Goal: Navigation & Orientation: Find specific page/section

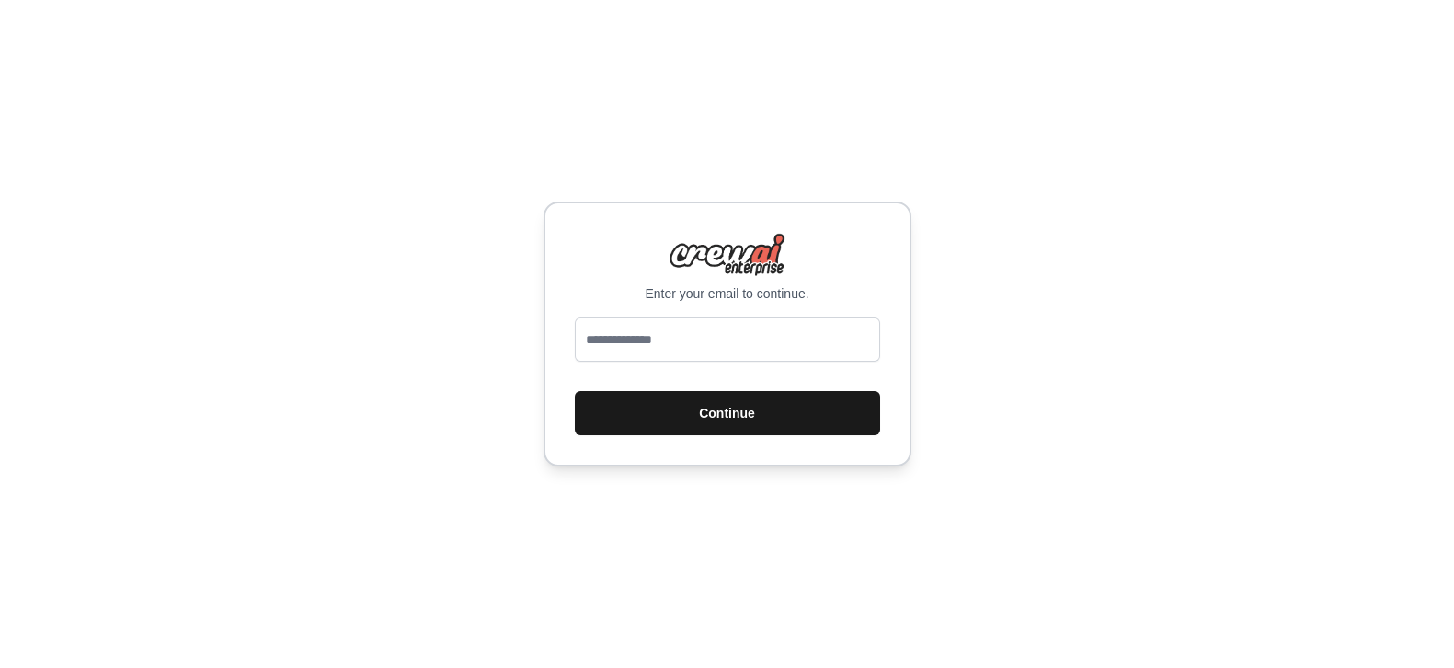
scroll to position [916, 0]
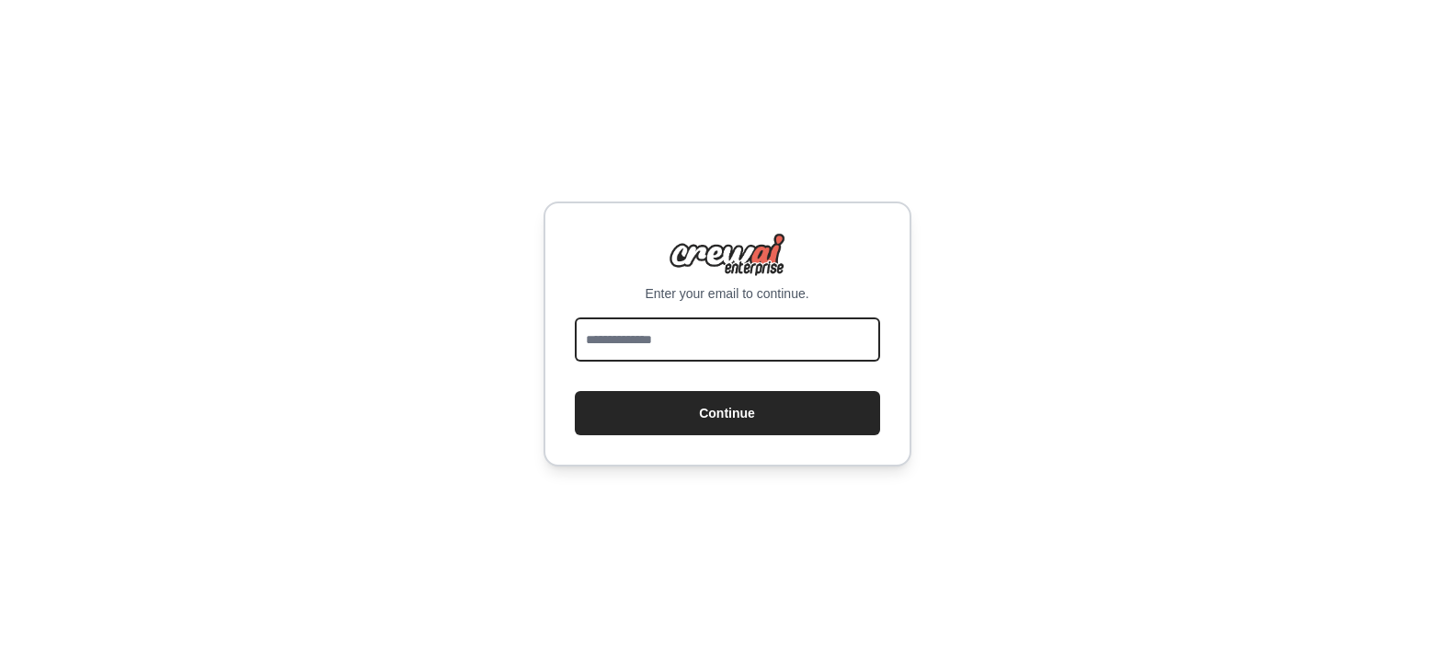
click at [683, 343] on input "email" at bounding box center [727, 339] width 305 height 44
type input "**********"
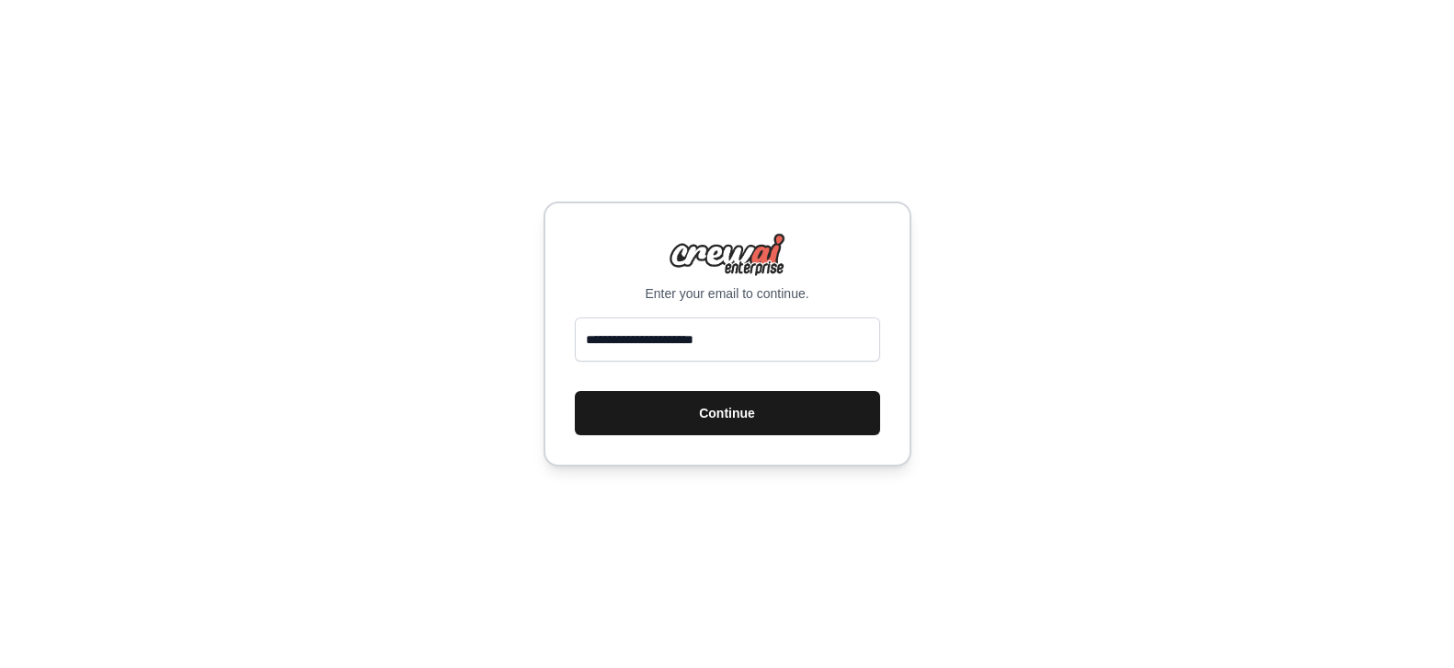
click at [675, 426] on button "Continue" at bounding box center [727, 413] width 305 height 44
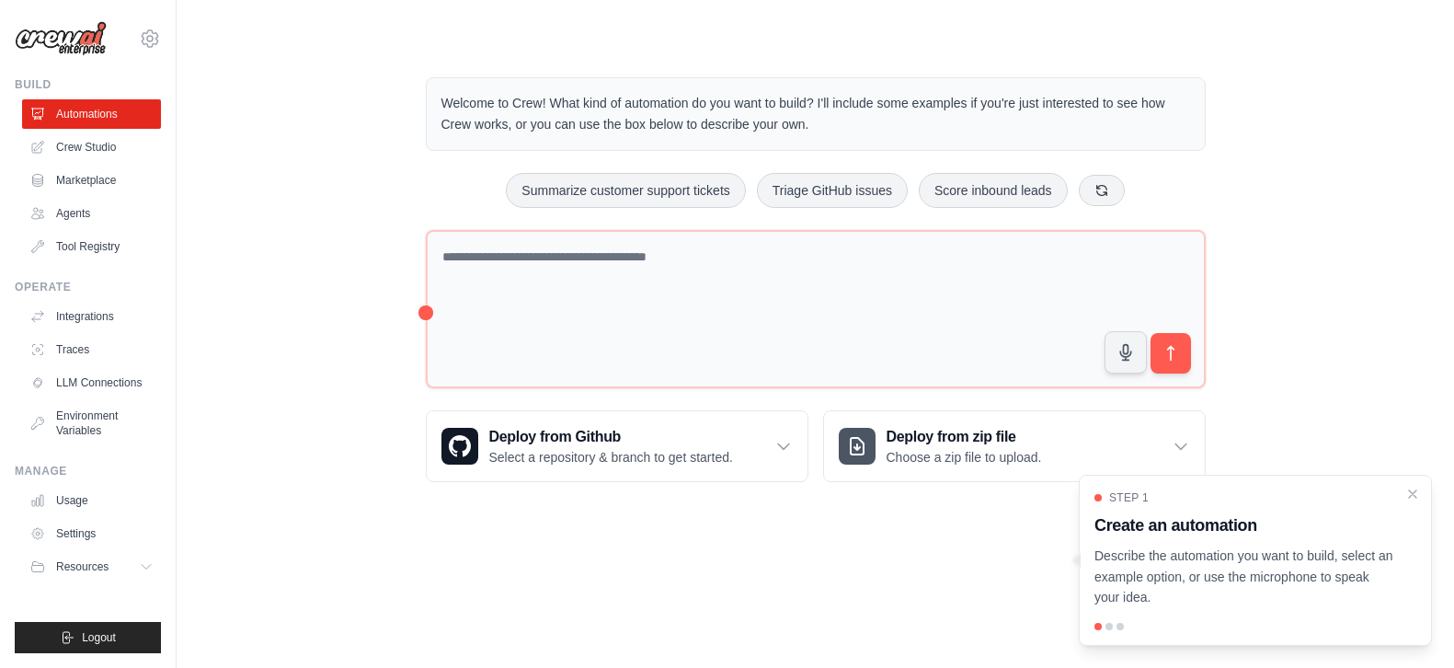
click at [251, 207] on div "Welcome to Crew! What kind of automation do you want to build? I'll include som…" at bounding box center [815, 280] width 1219 height 464
click at [81, 142] on link "Crew Studio" at bounding box center [93, 146] width 139 height 29
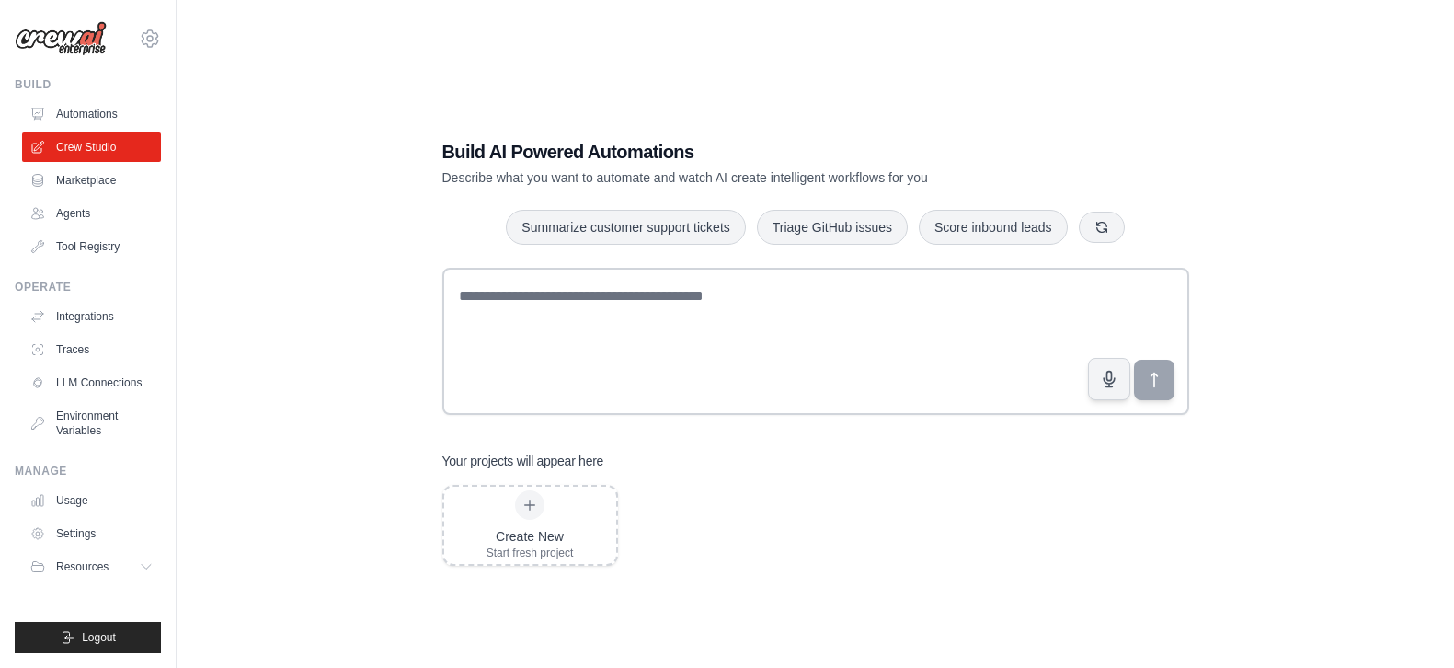
scroll to position [916, 0]
click at [93, 115] on link "Automations" at bounding box center [93, 113] width 139 height 29
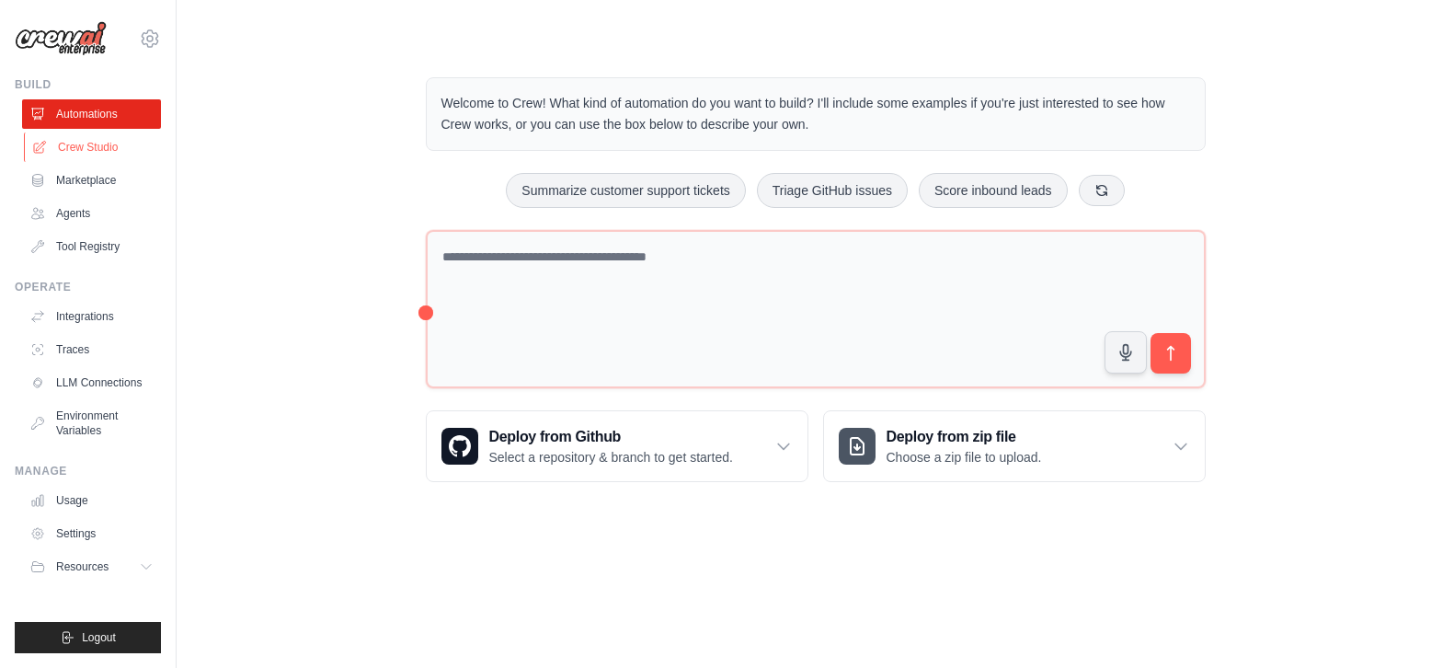
click at [96, 152] on link "Crew Studio" at bounding box center [93, 146] width 139 height 29
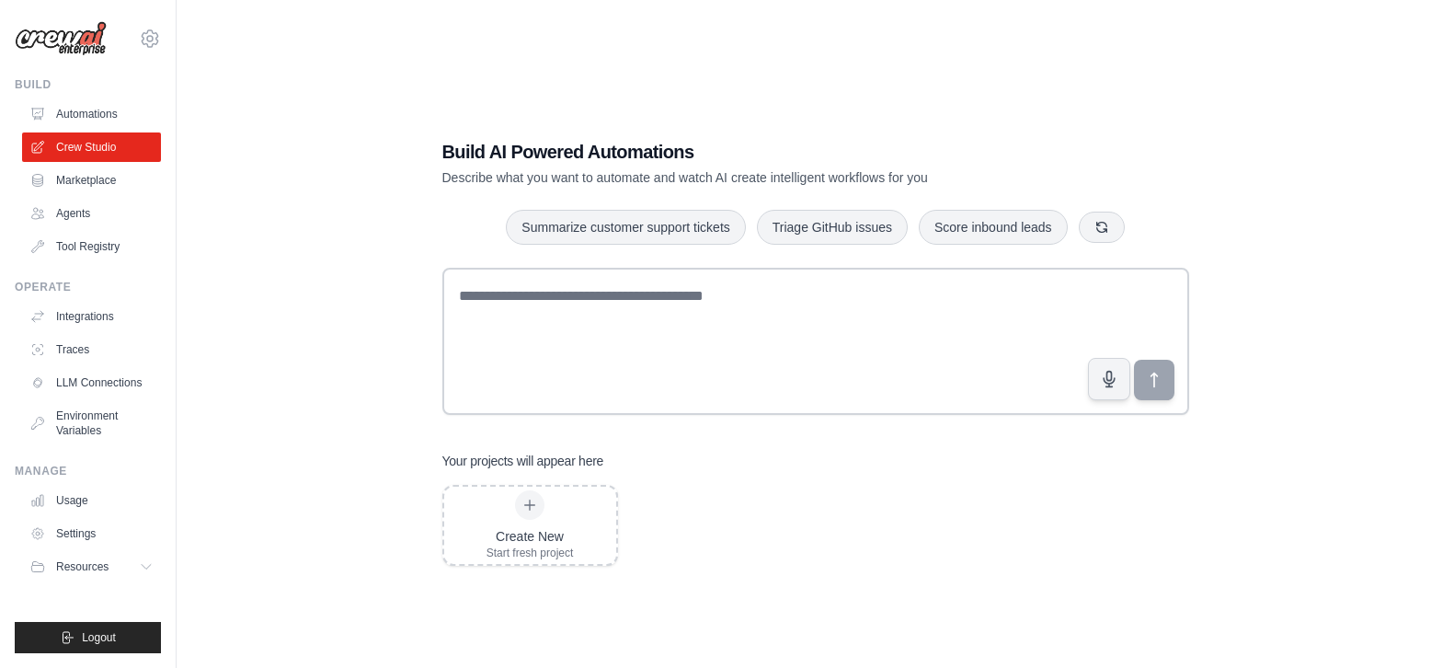
scroll to position [916, 0]
click at [98, 182] on link "Marketplace" at bounding box center [93, 180] width 139 height 29
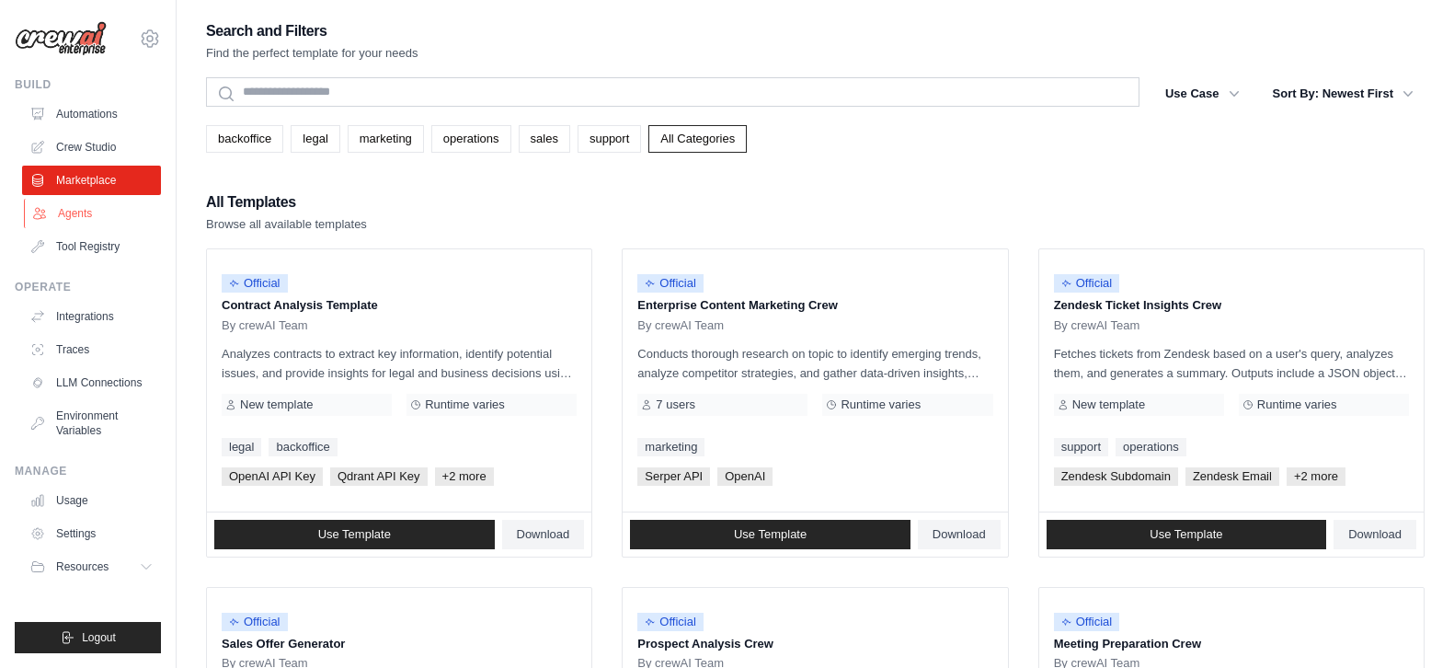
click at [83, 210] on link "Agents" at bounding box center [93, 213] width 139 height 29
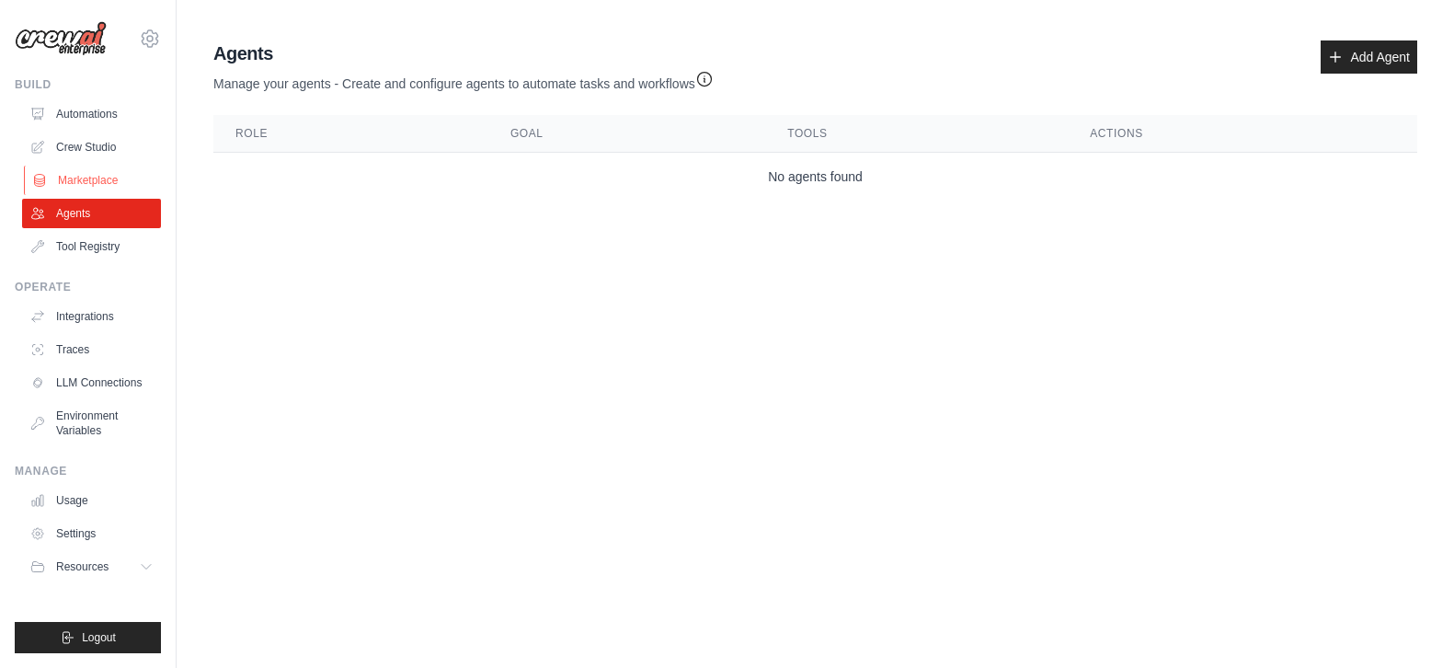
click at [93, 187] on link "Marketplace" at bounding box center [93, 180] width 139 height 29
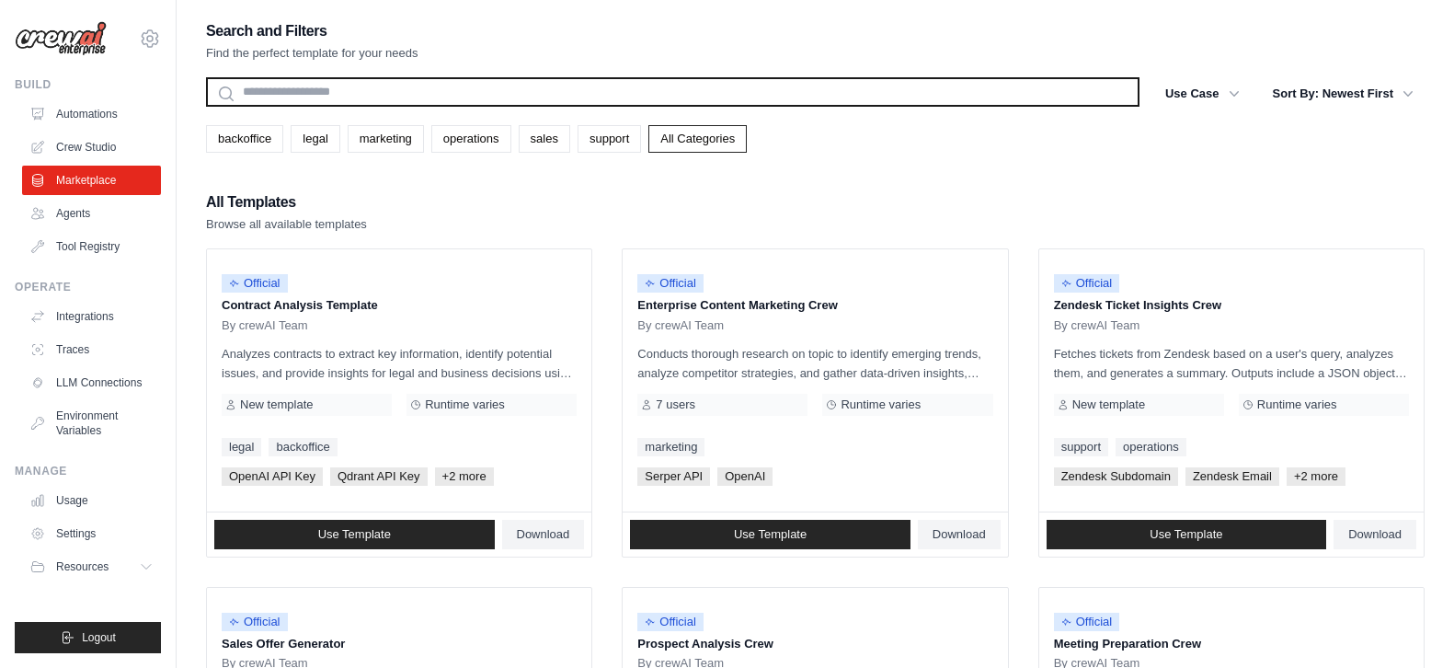
click at [410, 85] on input "text" at bounding box center [673, 91] width 934 height 29
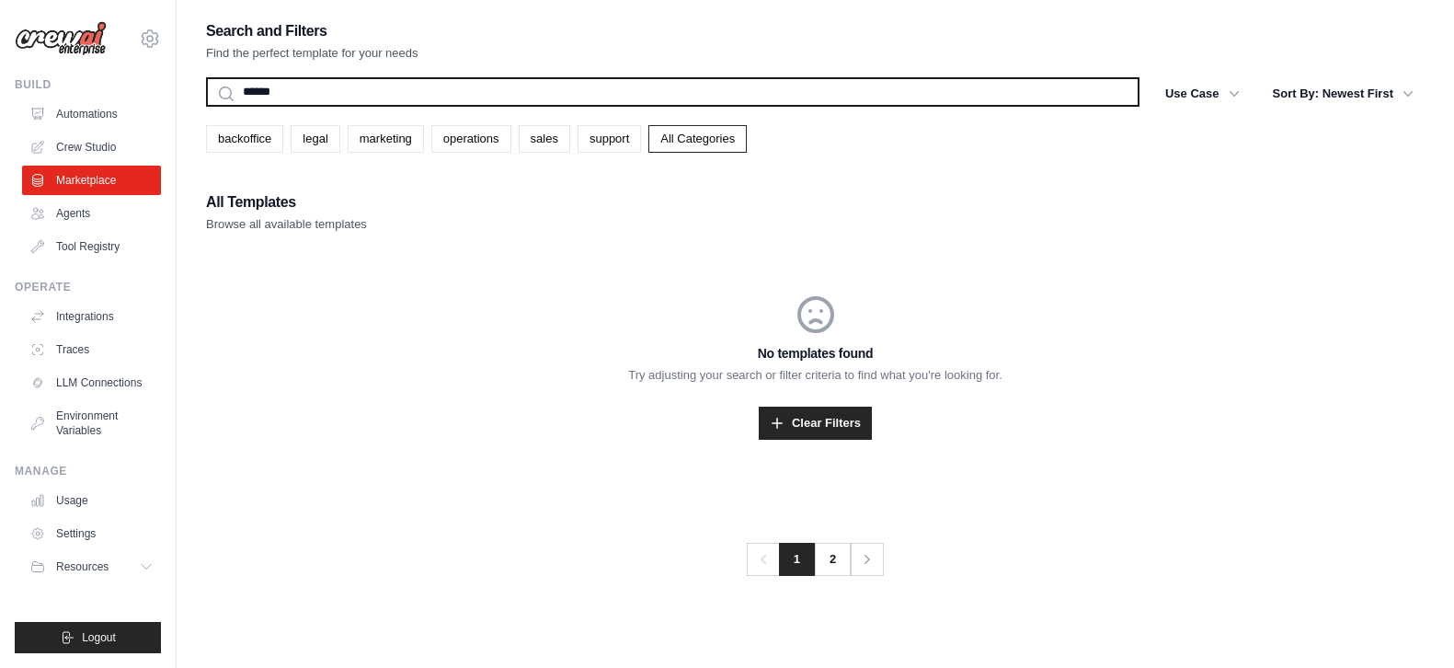
type input "******"
click at [205, 106] on button "Search" at bounding box center [205, 106] width 1 height 1
drag, startPoint x: 350, startPoint y: 93, endPoint x: 219, endPoint y: 93, distance: 131.5
click at [219, 93] on input "******" at bounding box center [673, 91] width 934 height 29
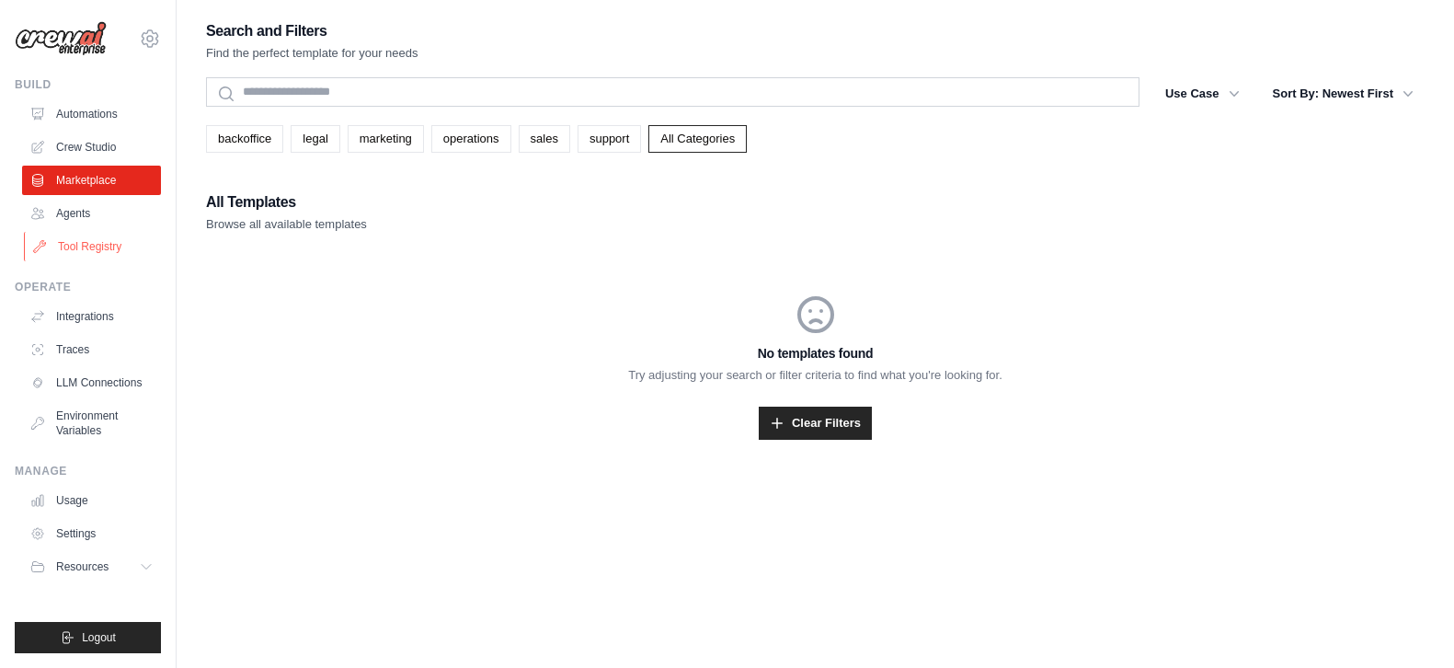
click at [92, 243] on link "Tool Registry" at bounding box center [93, 246] width 139 height 29
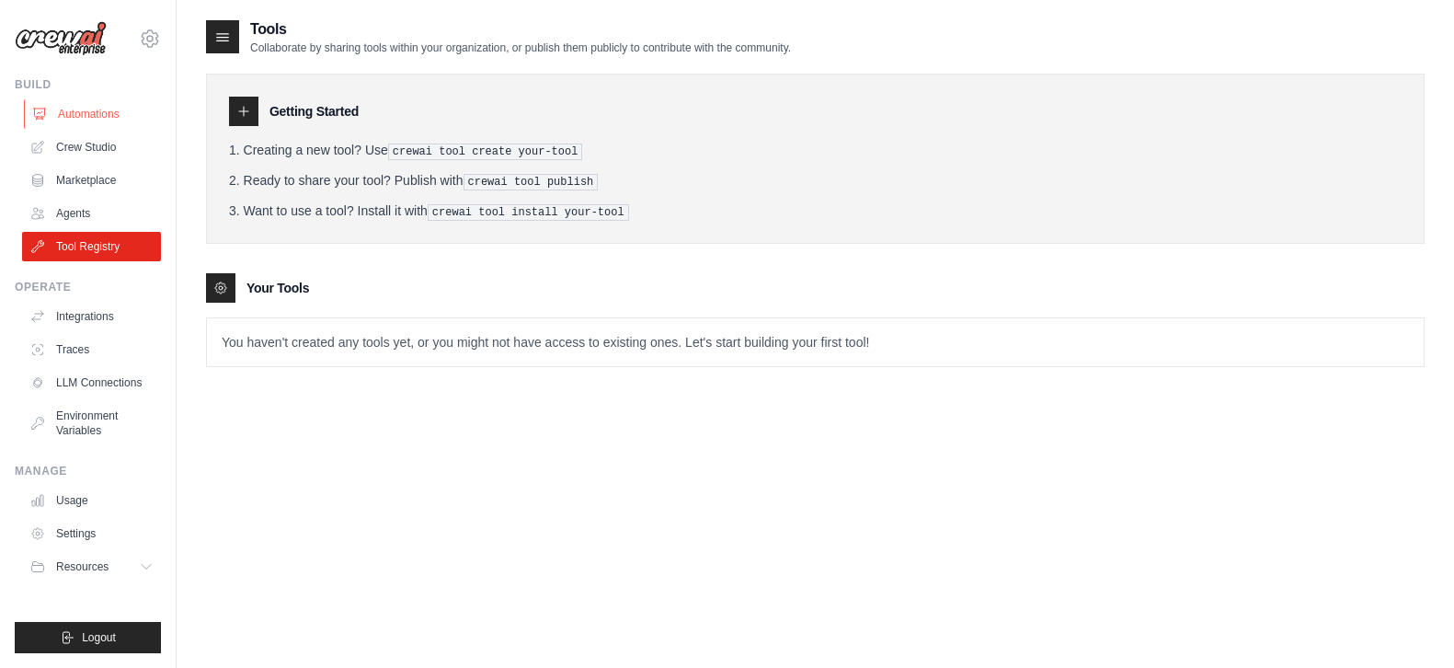
click at [104, 109] on link "Automations" at bounding box center [93, 113] width 139 height 29
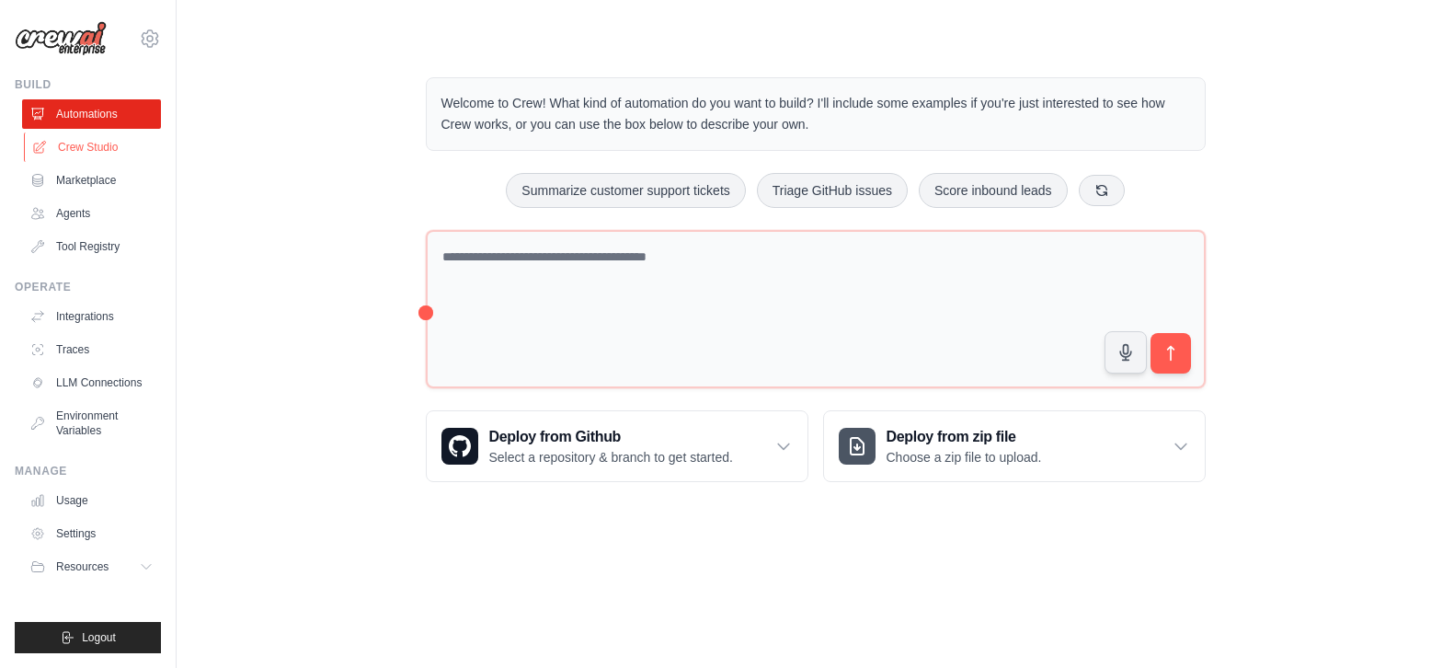
click at [107, 150] on link "Crew Studio" at bounding box center [93, 146] width 139 height 29
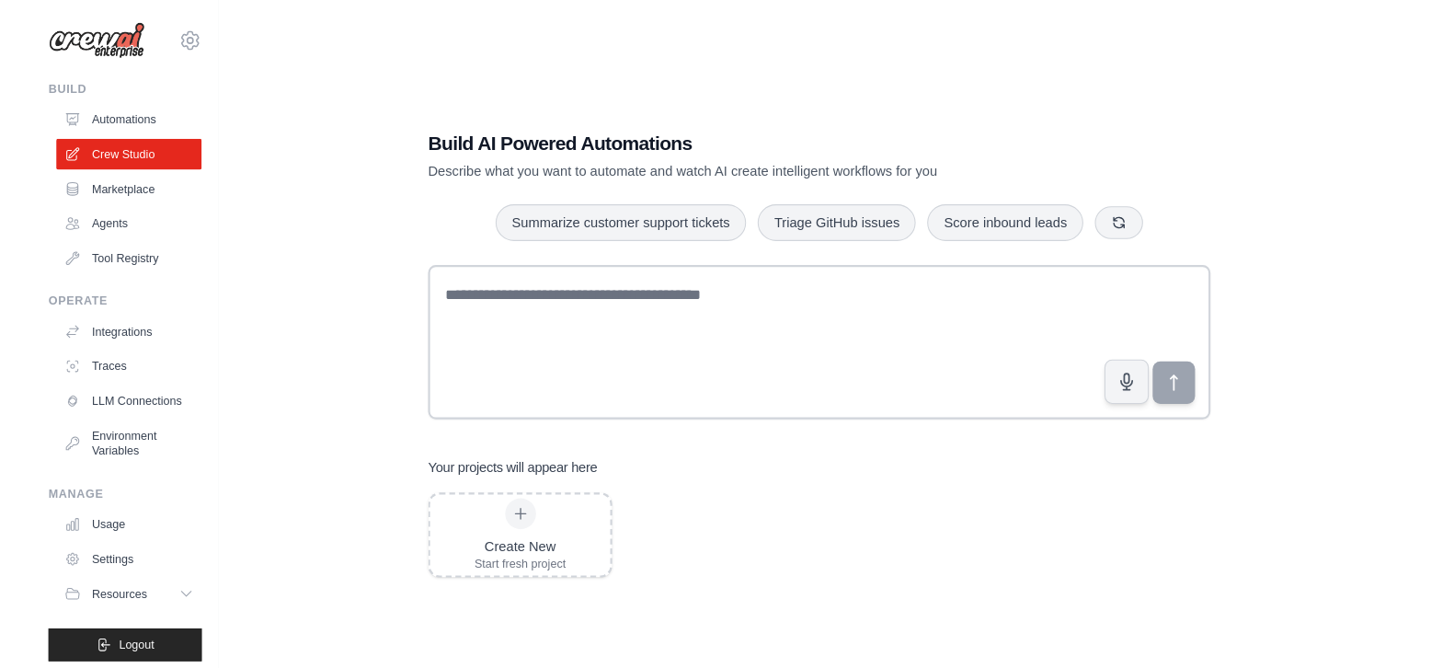
scroll to position [899, 0]
